Goal: Find specific page/section: Find specific page/section

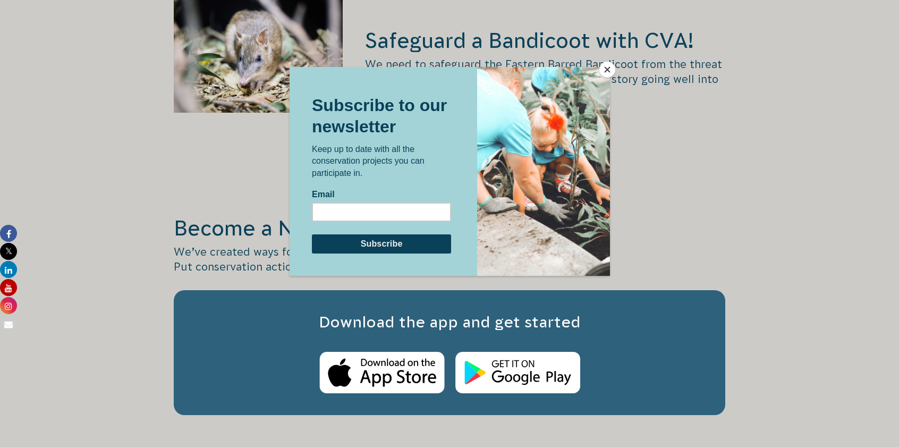
scroll to position [1806, 0]
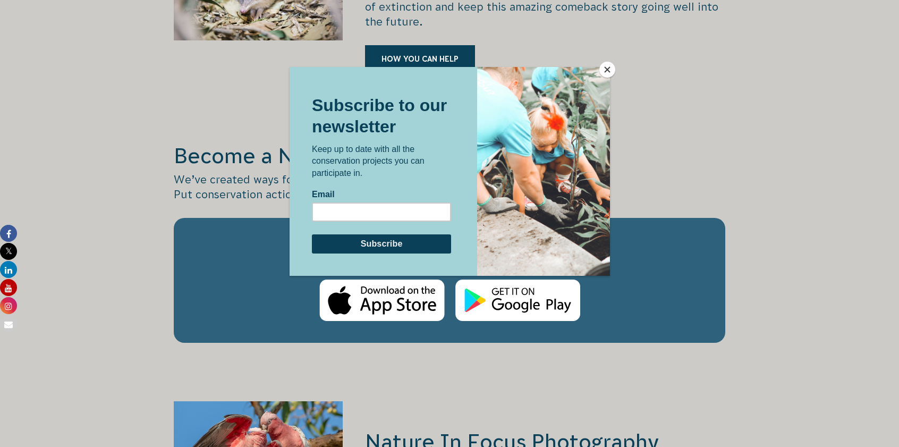
click at [604, 65] on button "Close" at bounding box center [607, 70] width 16 height 16
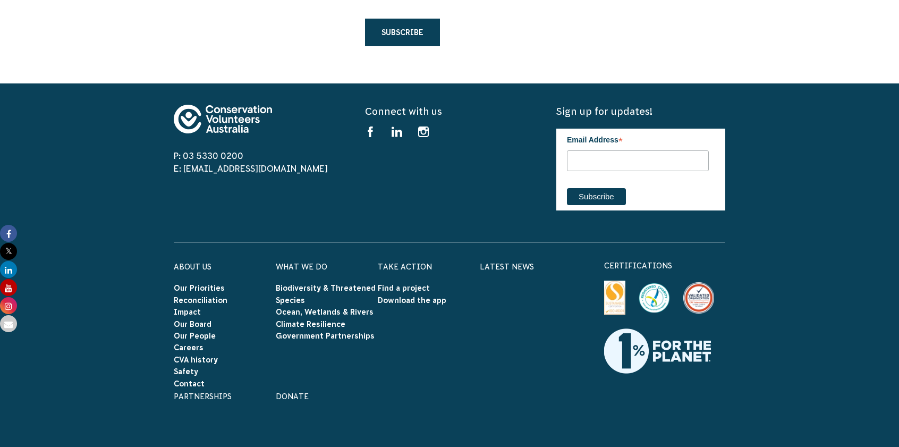
scroll to position [3399, 0]
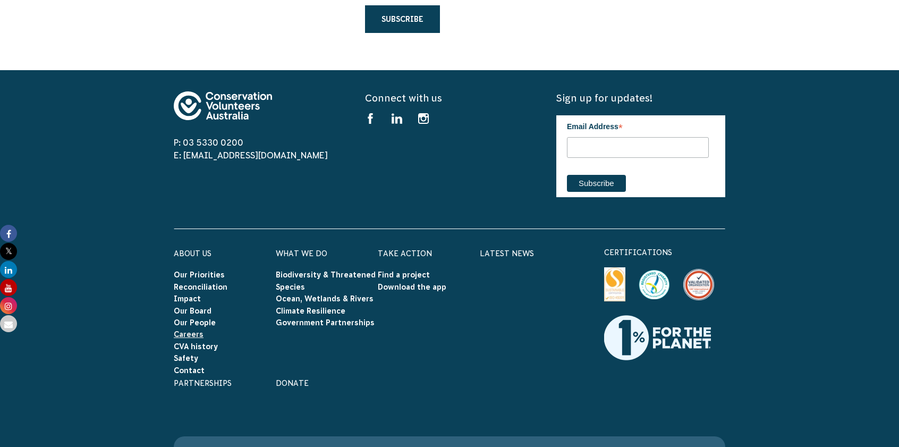
click at [185, 330] on link "Careers" at bounding box center [189, 334] width 30 height 8
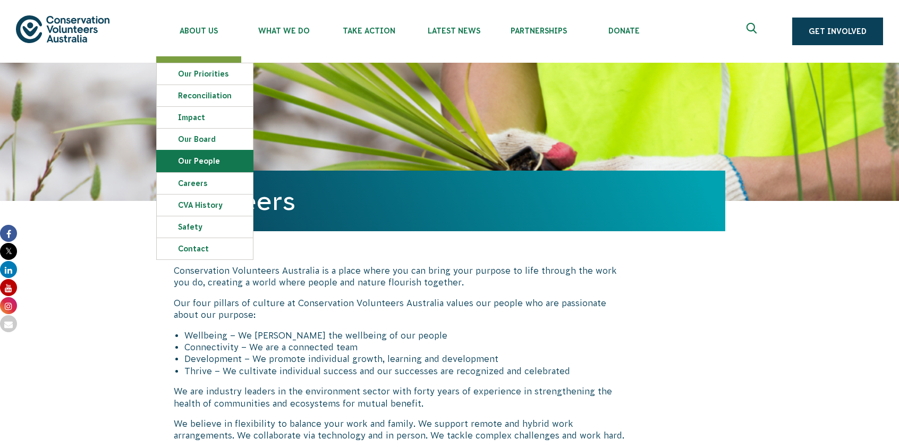
click at [187, 162] on link "Our People" at bounding box center [205, 160] width 96 height 21
